Goal: Task Accomplishment & Management: Complete application form

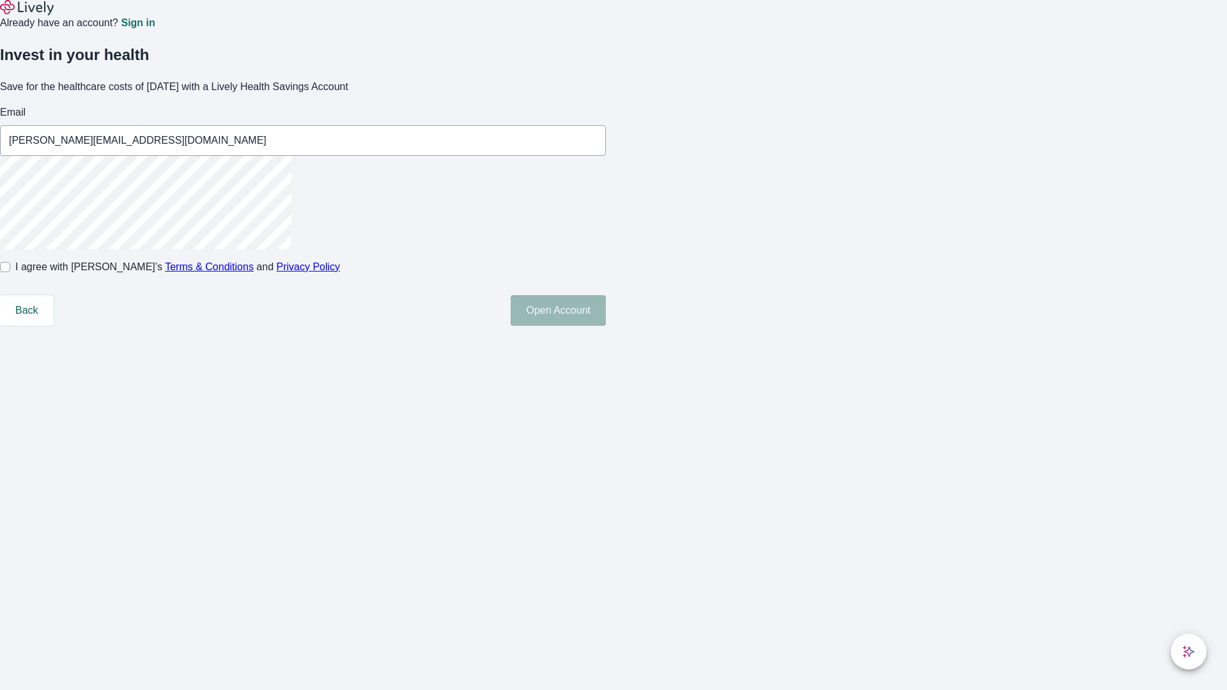
click at [10, 272] on input "I agree with Lively’s Terms & Conditions and Privacy Policy" at bounding box center [5, 267] width 10 height 10
checkbox input "true"
click at [606, 326] on button "Open Account" at bounding box center [558, 310] width 95 height 31
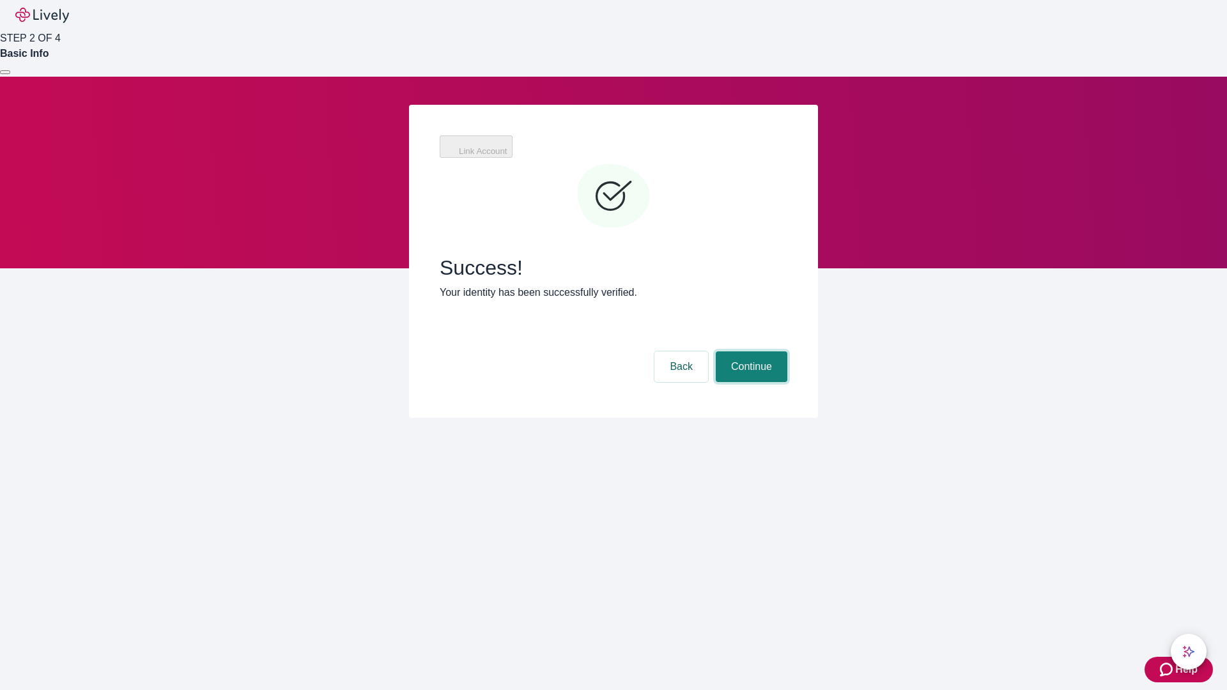
click at [750, 351] on button "Continue" at bounding box center [752, 366] width 72 height 31
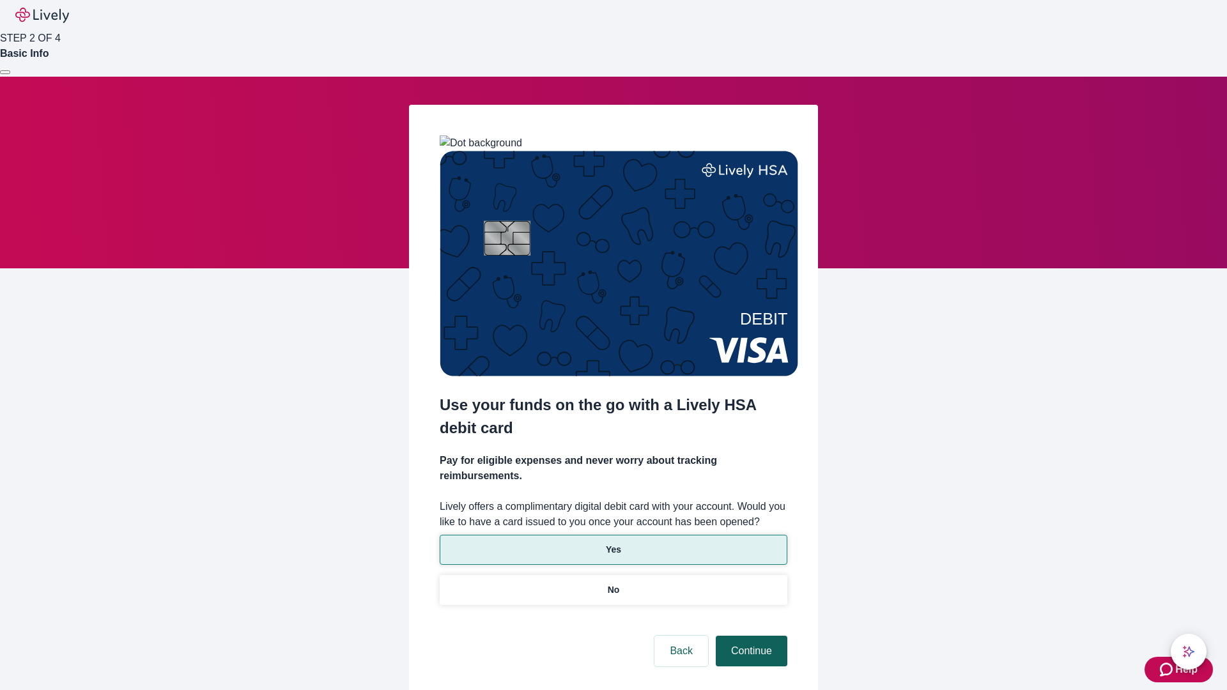
click at [613, 583] on p "No" at bounding box center [614, 589] width 12 height 13
click at [750, 636] on button "Continue" at bounding box center [752, 651] width 72 height 31
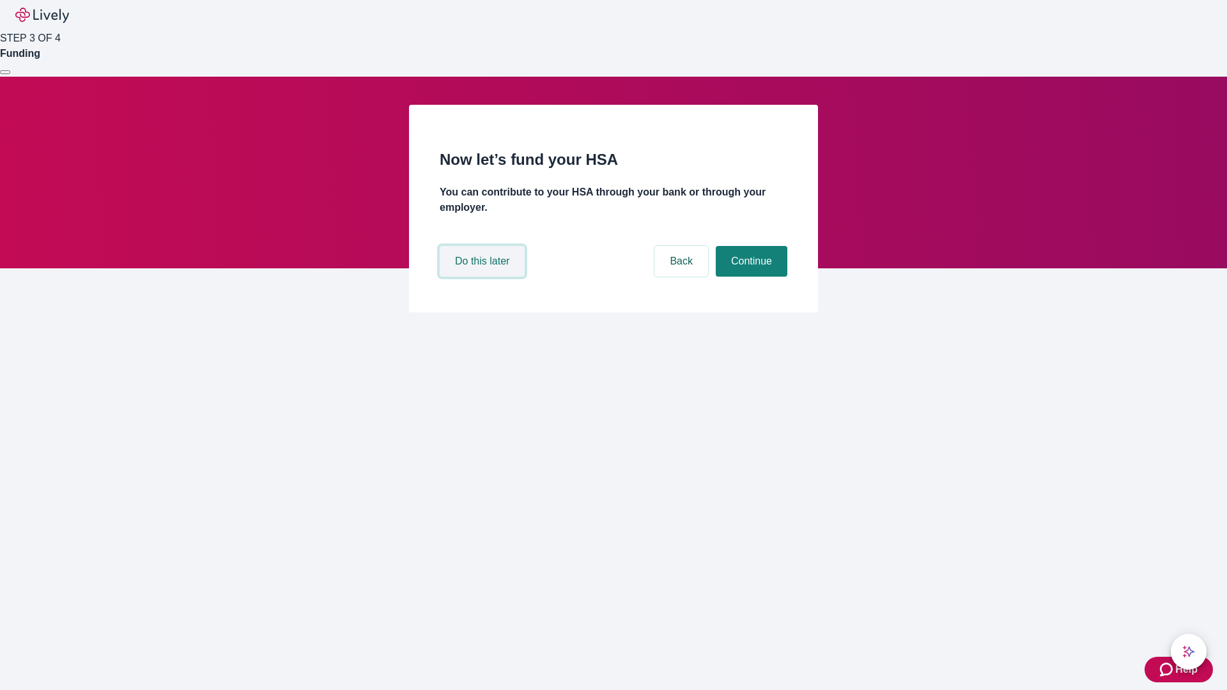
click at [484, 277] on button "Do this later" at bounding box center [482, 261] width 85 height 31
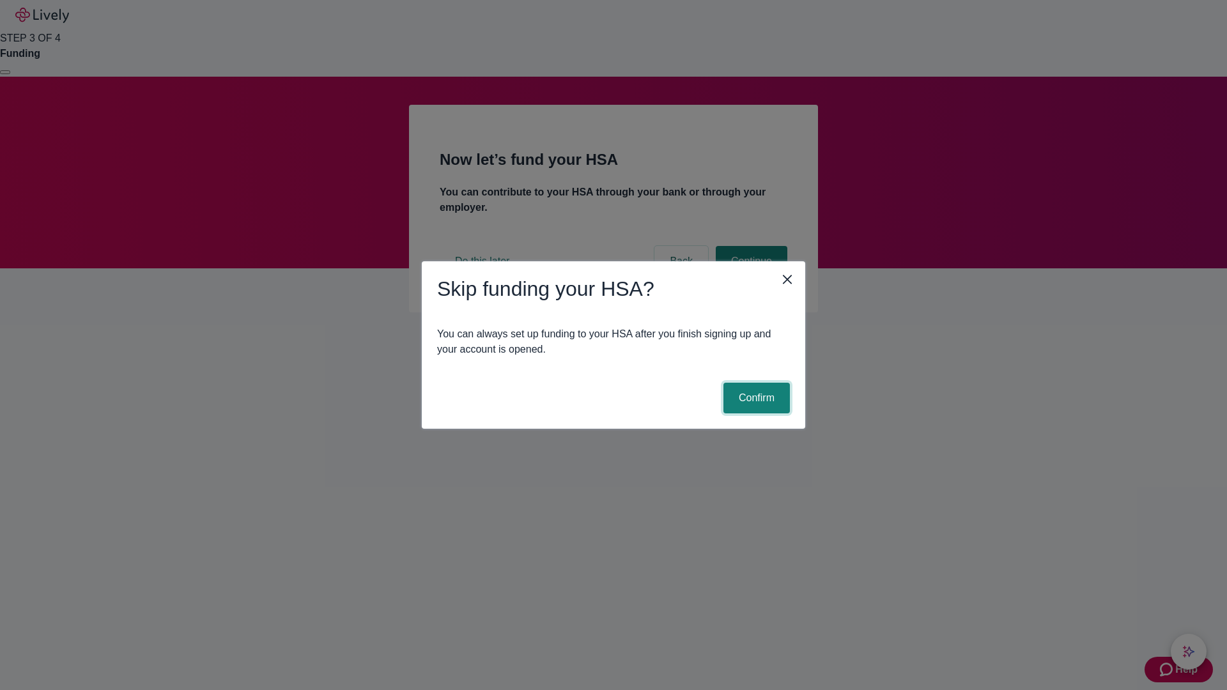
click at [755, 398] on button "Confirm" at bounding box center [756, 398] width 66 height 31
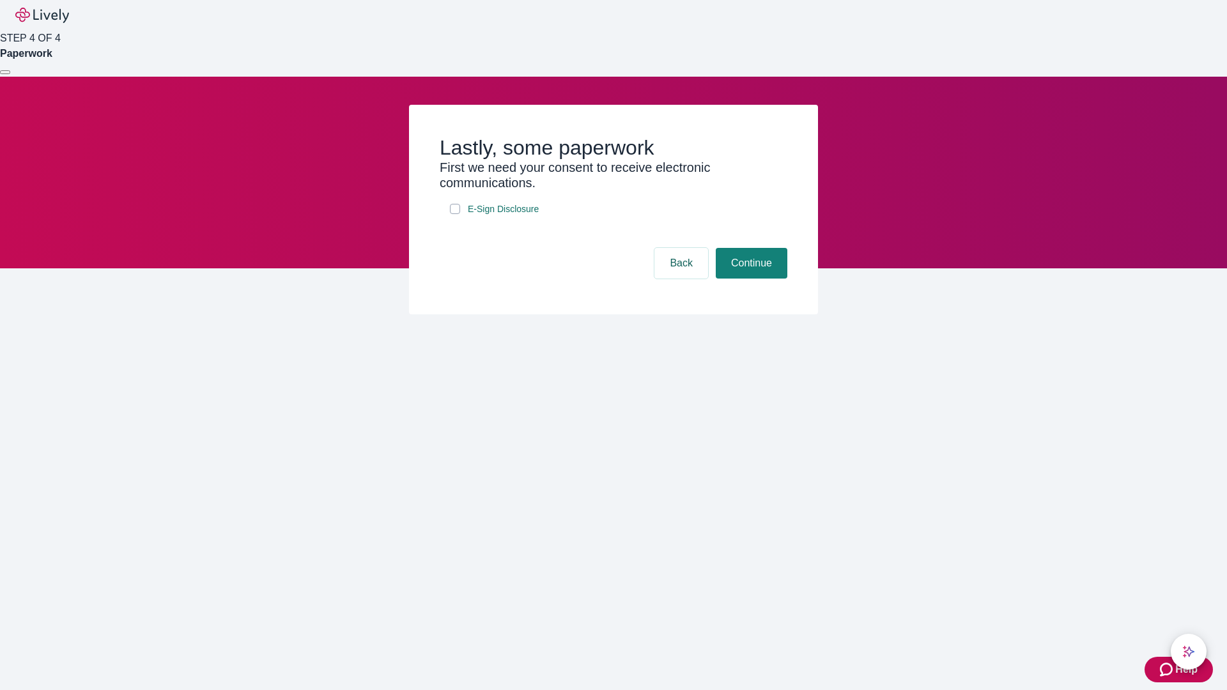
click at [455, 214] on input "E-Sign Disclosure" at bounding box center [455, 209] width 10 height 10
checkbox input "true"
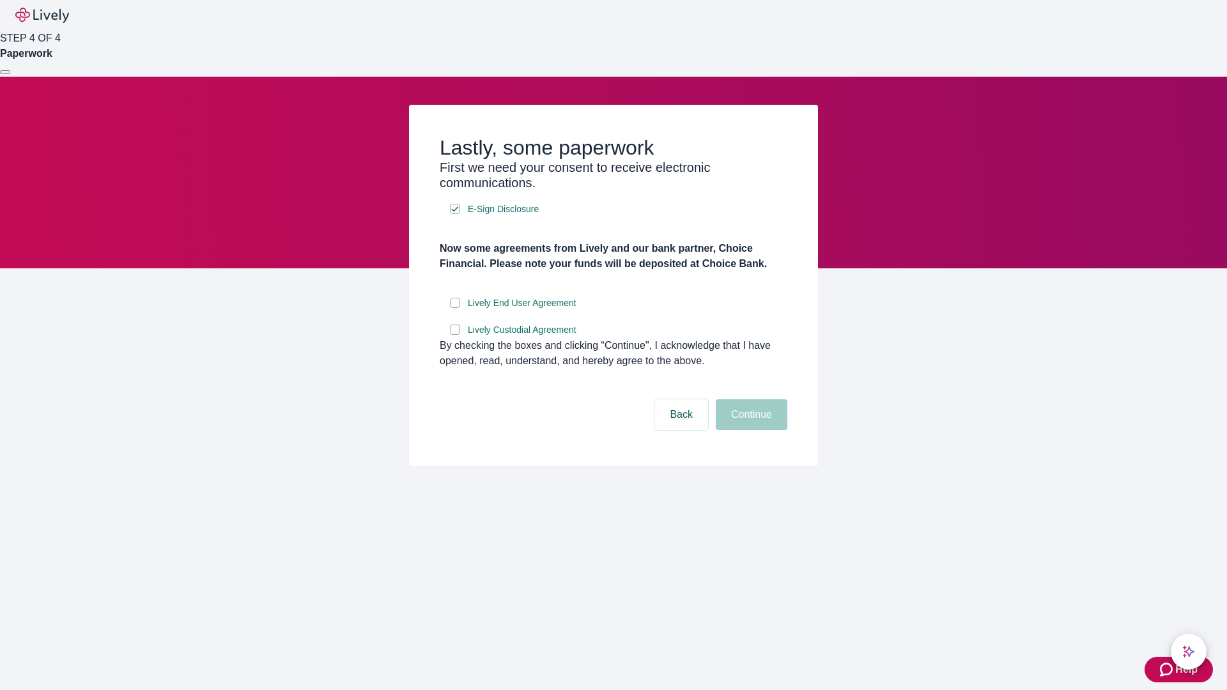
click at [455, 308] on input "Lively End User Agreement" at bounding box center [455, 303] width 10 height 10
checkbox input "true"
click at [455, 335] on input "Lively Custodial Agreement" at bounding box center [455, 330] width 10 height 10
checkbox input "true"
click at [750, 430] on button "Continue" at bounding box center [752, 414] width 72 height 31
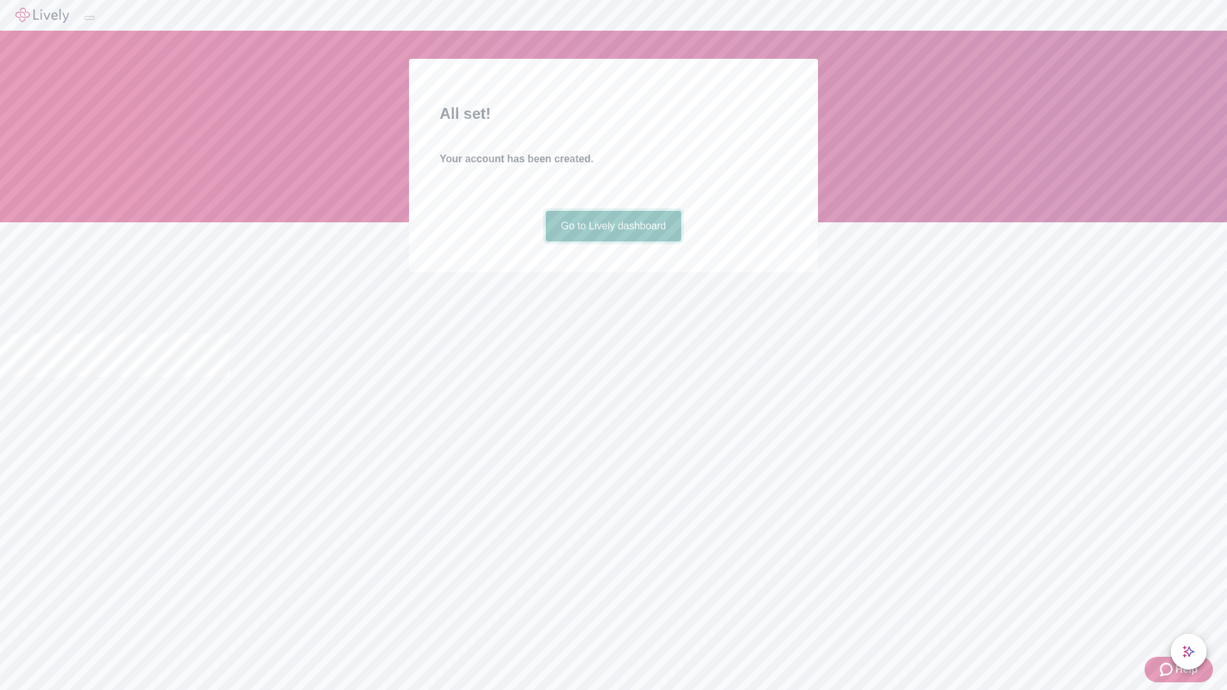
click at [613, 242] on link "Go to Lively dashboard" at bounding box center [614, 226] width 136 height 31
